Goal: Task Accomplishment & Management: Complete application form

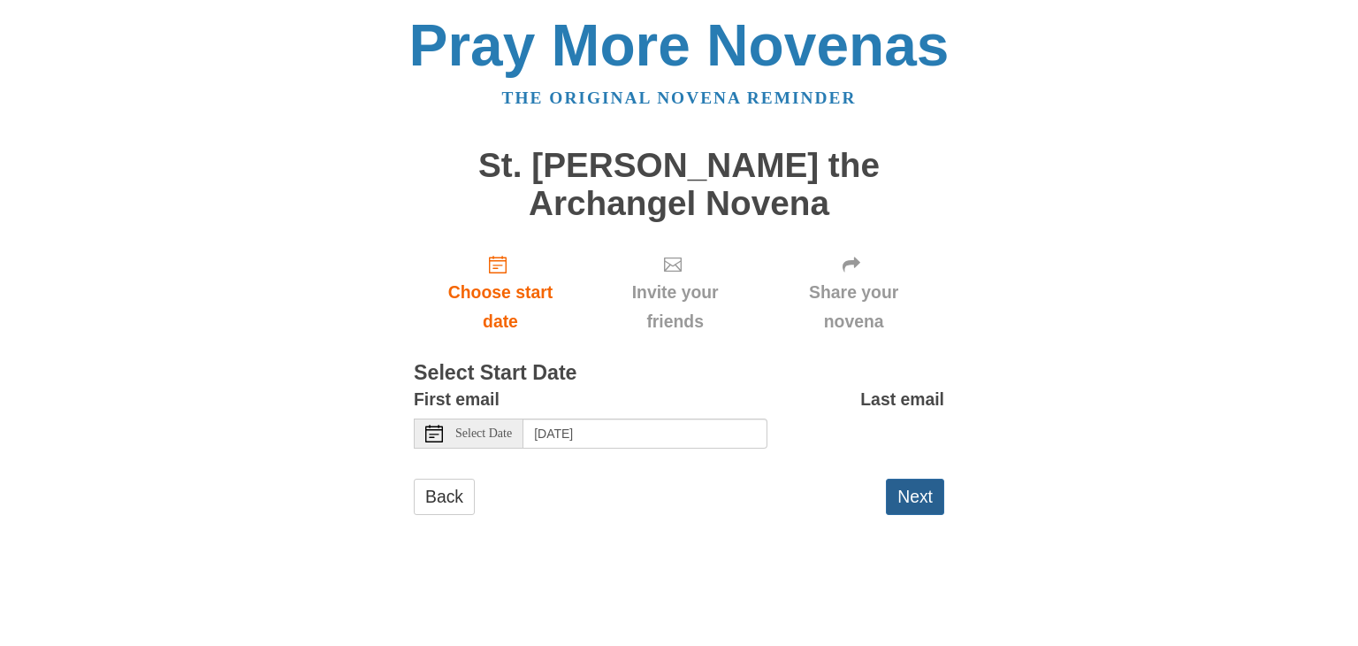
click at [930, 500] on button "Next" at bounding box center [915, 496] width 58 height 36
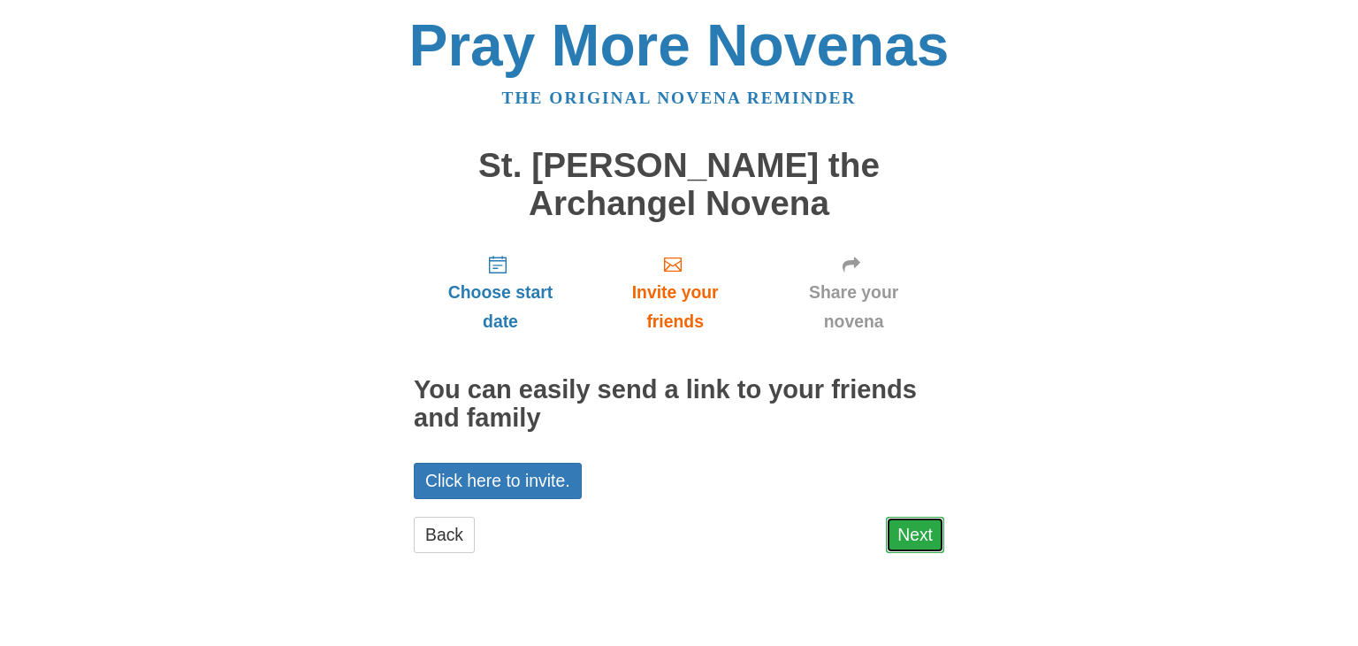
click at [916, 550] on link "Next" at bounding box center [915, 534] width 58 height 36
